Goal: Information Seeking & Learning: Learn about a topic

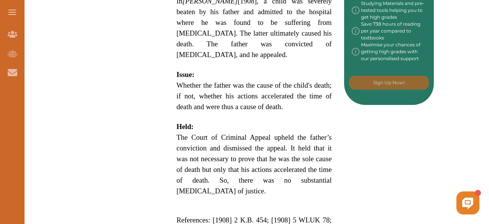
scroll to position [445, 0]
click at [324, 122] on h2 "Held:" at bounding box center [254, 127] width 155 height 11
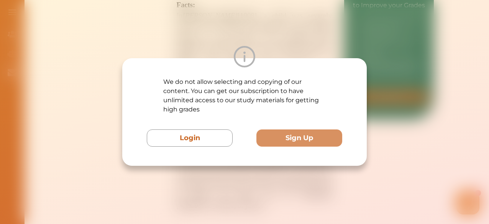
scroll to position [429, 0]
click at [242, 28] on div "We do not allow selecting and copying of our content. You can get our subscript…" at bounding box center [244, 112] width 489 height 224
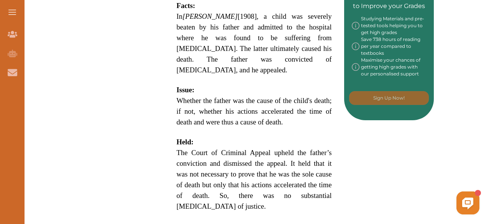
drag, startPoint x: 179, startPoint y: 13, endPoint x: 293, endPoint y: 109, distance: 148.8
click at [293, 109] on p "[PERSON_NAME] [1908] 2 KB 454 is a UK Criminal Law case concerning the accelera…" at bounding box center [254, 38] width 155 height 528
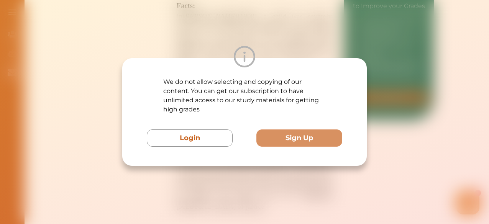
click at [262, 37] on div "We do not allow selecting and copying of our content. You can get our subscript…" at bounding box center [244, 112] width 489 height 224
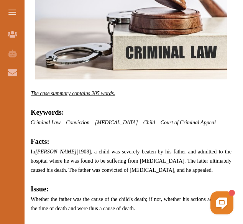
click at [154, 153] on span "In [PERSON_NAME] [1908], a child was severely beaten by his father and admitted…" at bounding box center [131, 161] width 201 height 24
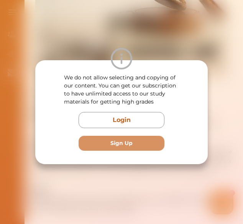
click at [166, 46] on div "We do not allow selecting and copying of our content. You can get our subscript…" at bounding box center [121, 112] width 243 height 224
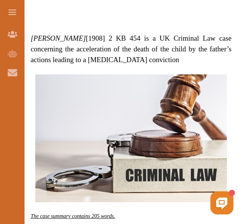
scroll to position [322, 0]
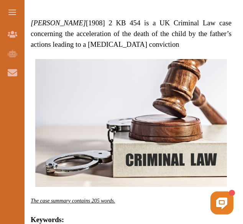
click at [158, 30] on span "[PERSON_NAME] [1908] 2 KB 454 is a UK Criminal Law case concerning the accelera…" at bounding box center [131, 34] width 201 height 30
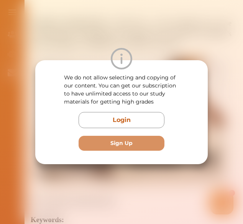
scroll to position [337, 0]
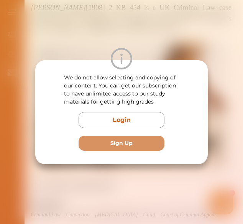
click at [198, 5] on div "We do not allow selecting and copying of our content. You can get our subscript…" at bounding box center [121, 112] width 243 height 224
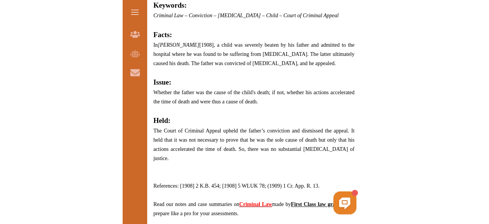
scroll to position [537, 0]
